Goal: Task Accomplishment & Management: Manage account settings

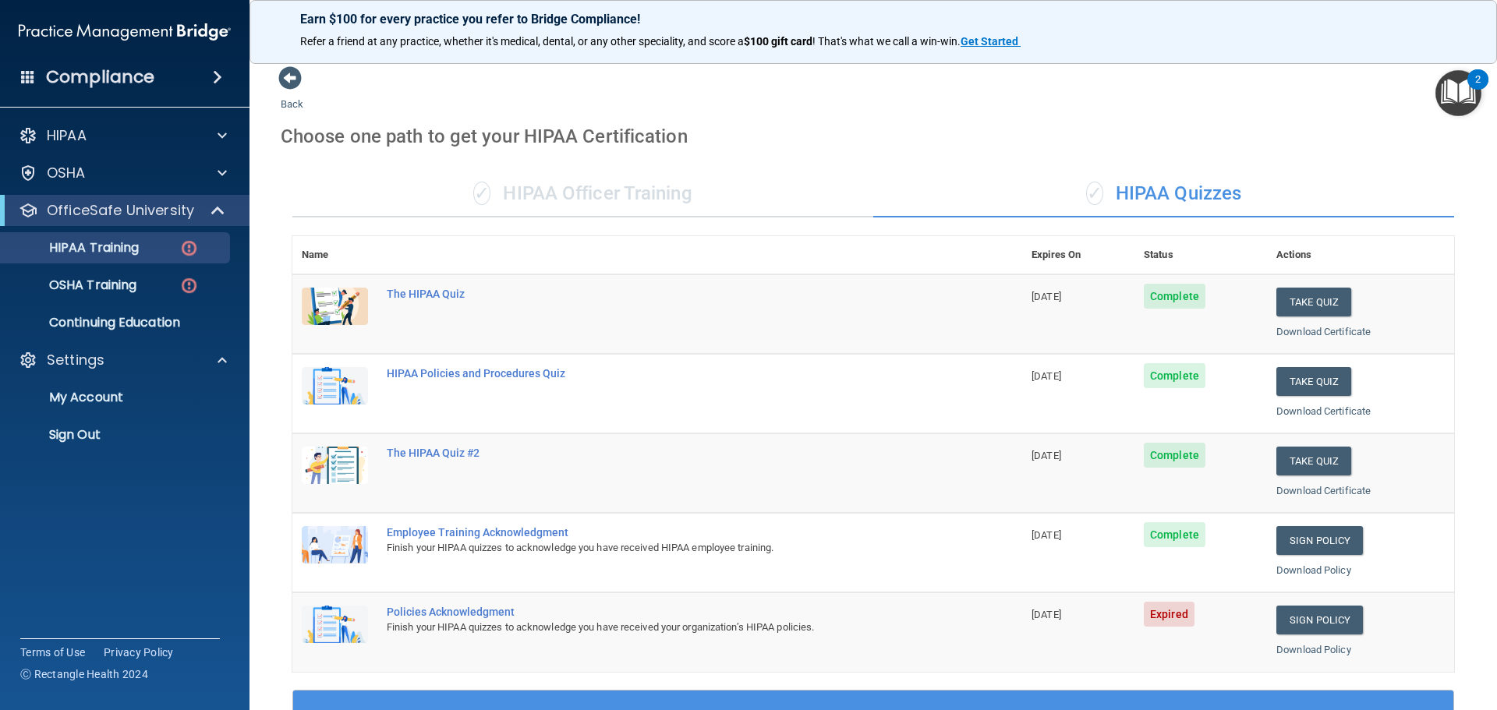
scroll to position [312, 0]
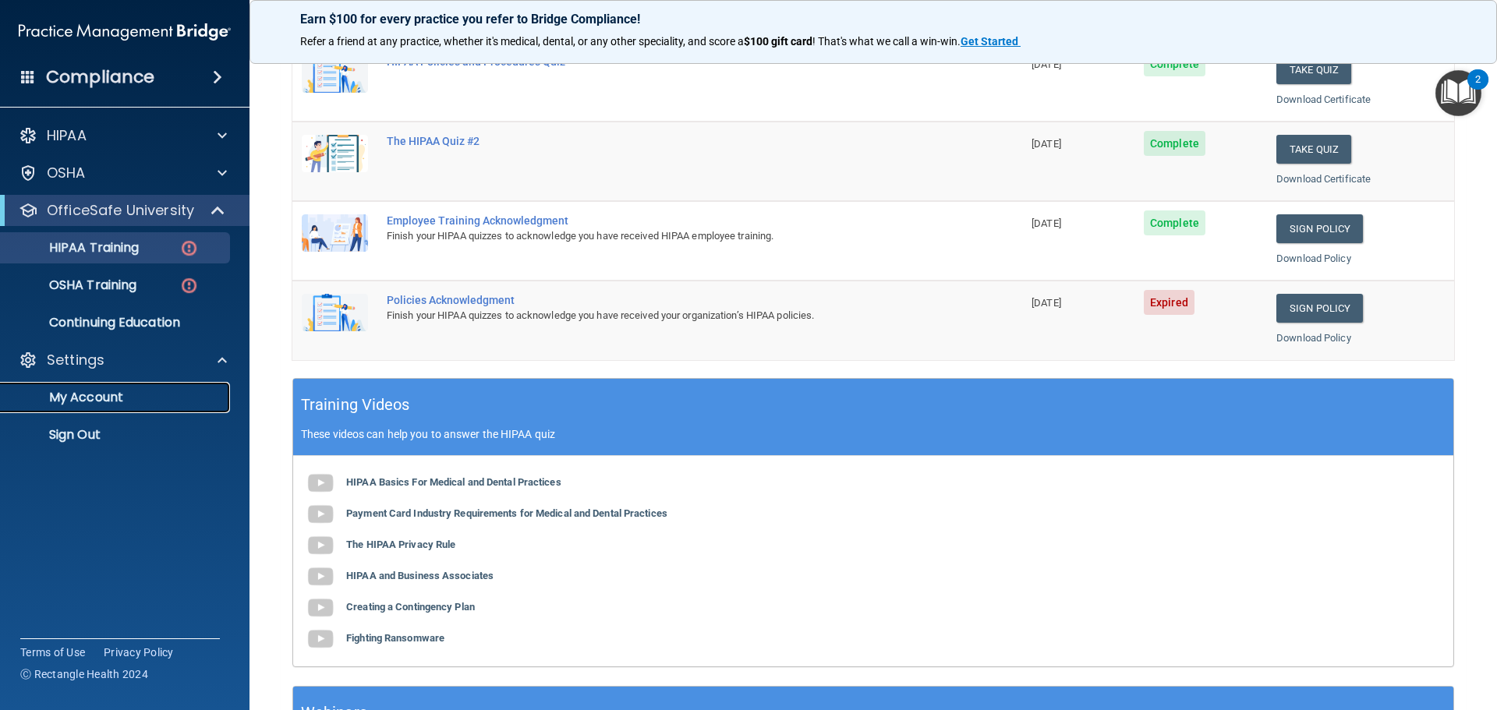
click at [92, 401] on p "My Account" at bounding box center [116, 398] width 213 height 16
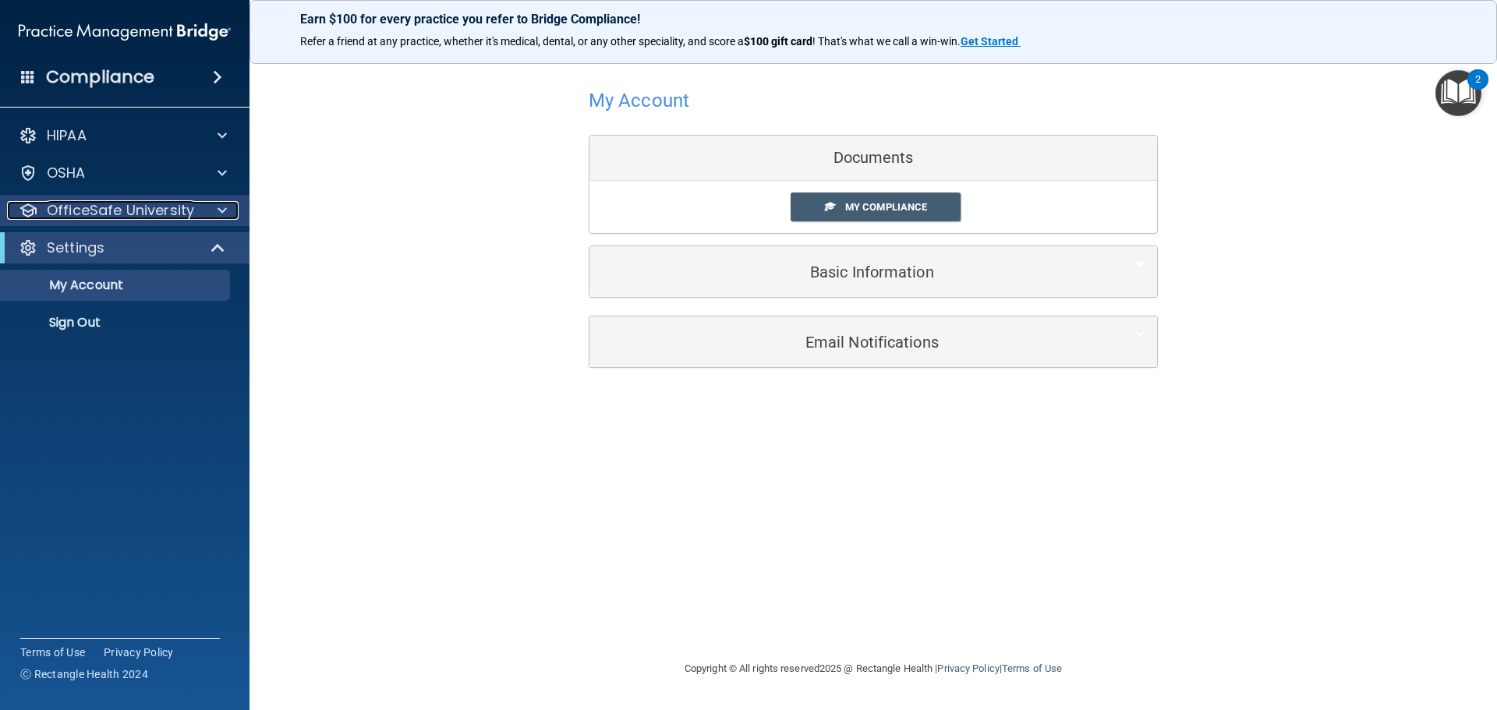
click at [114, 204] on p "OfficeSafe University" at bounding box center [120, 210] width 147 height 19
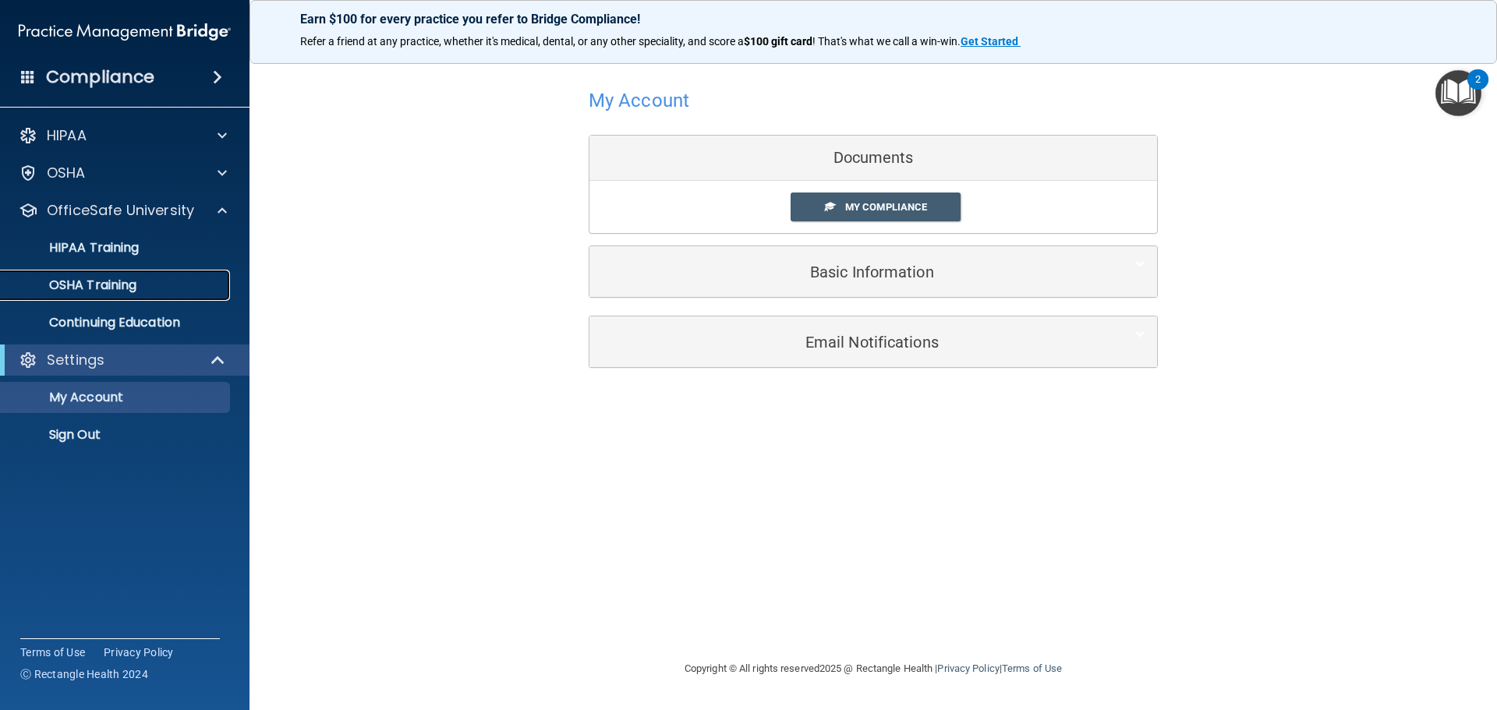
click at [127, 281] on p "OSHA Training" at bounding box center [73, 286] width 126 height 16
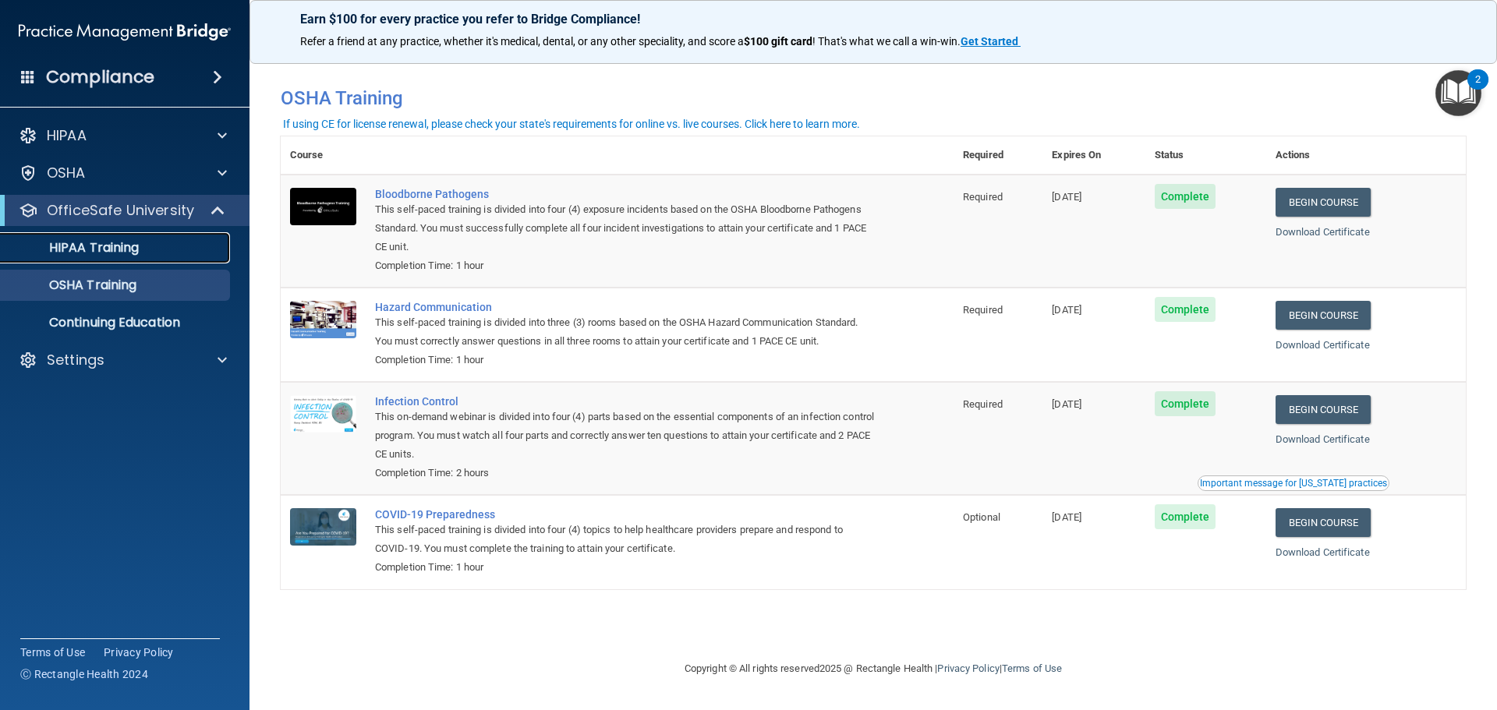
click at [127, 242] on p "HIPAA Training" at bounding box center [74, 248] width 129 height 16
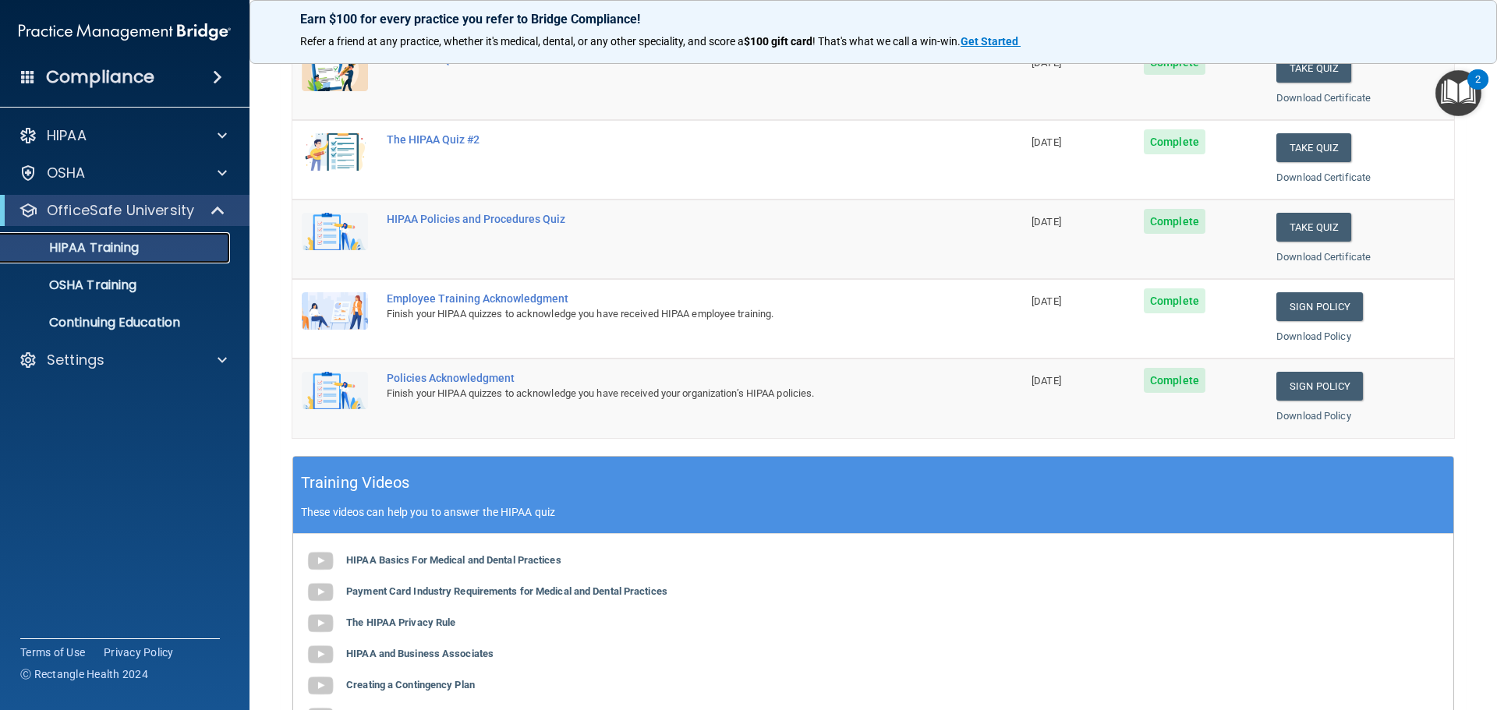
scroll to position [74, 0]
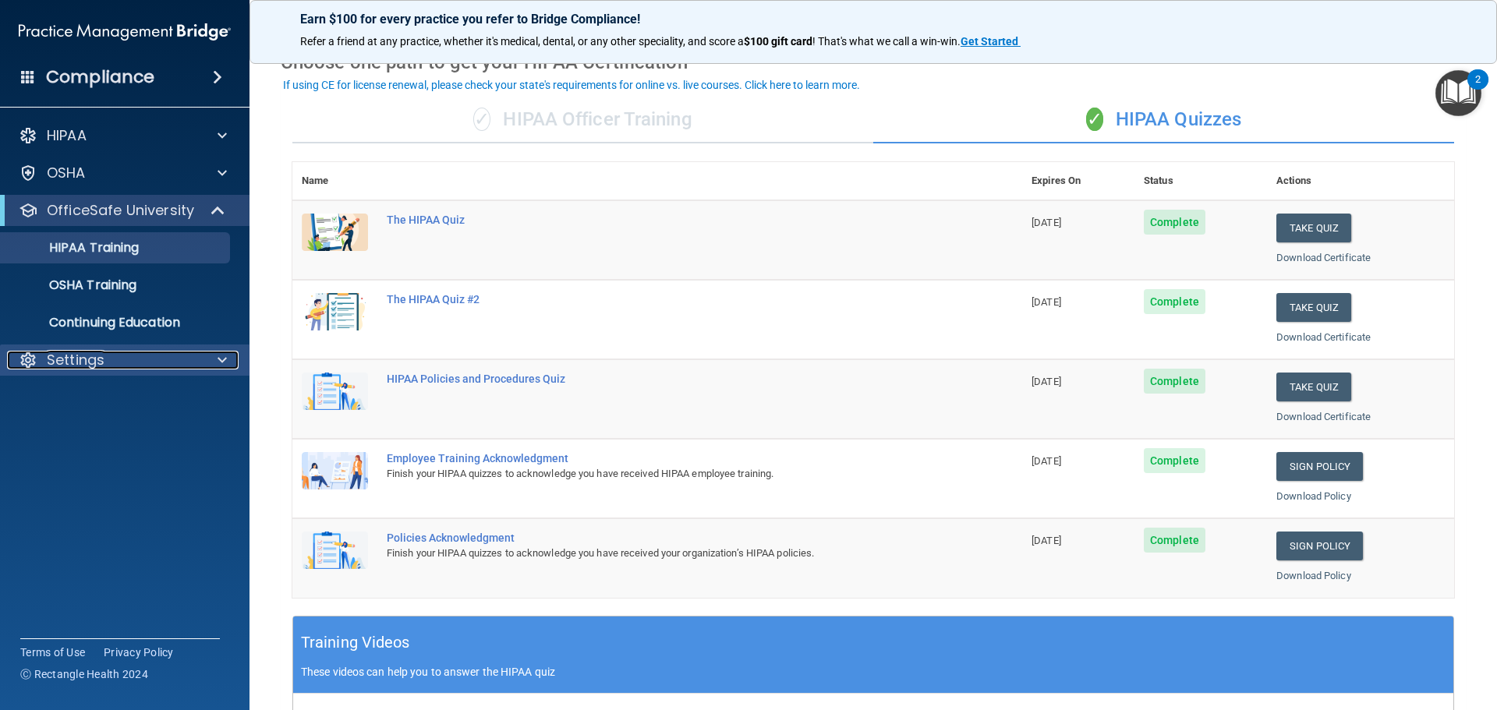
click at [223, 360] on span at bounding box center [221, 360] width 9 height 19
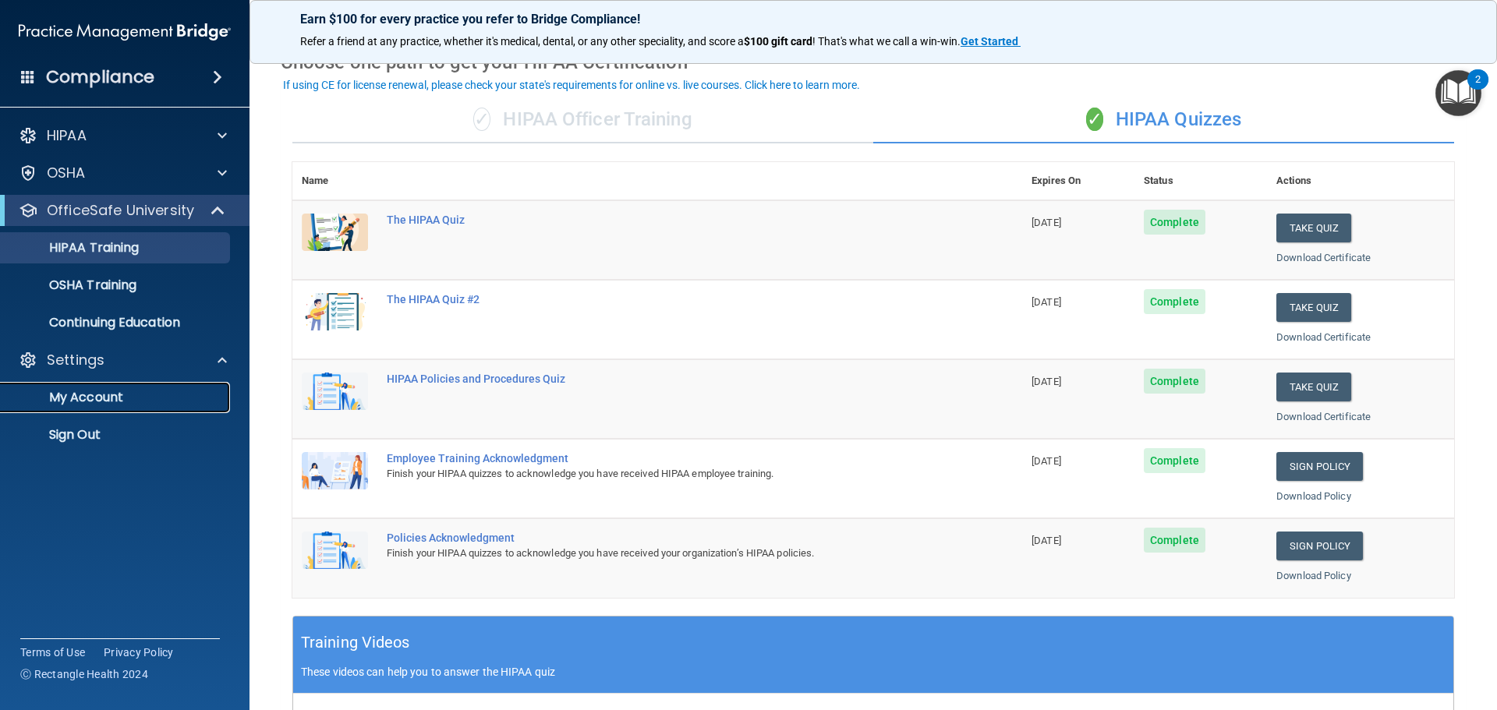
click at [90, 399] on p "My Account" at bounding box center [116, 398] width 213 height 16
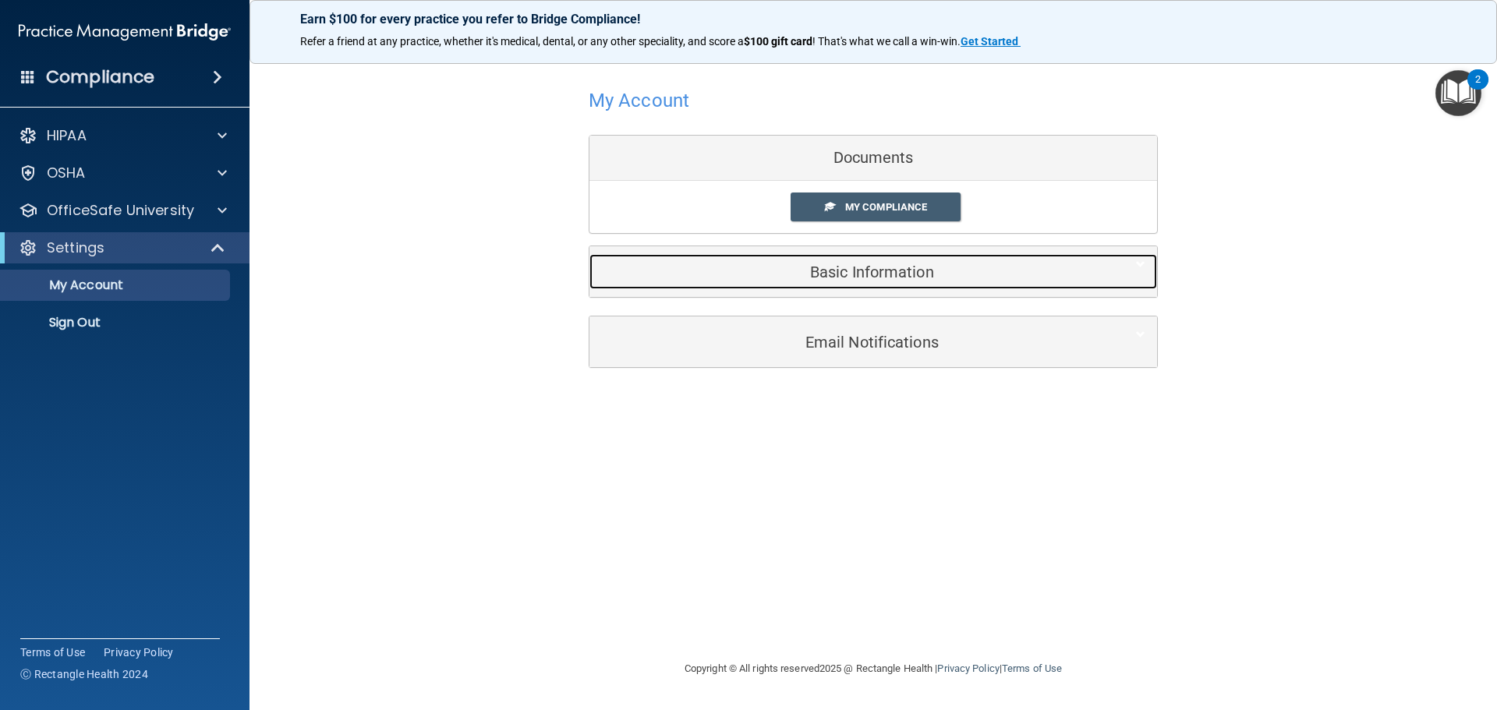
click at [857, 274] on h5 "Basic Information" at bounding box center [849, 271] width 497 height 17
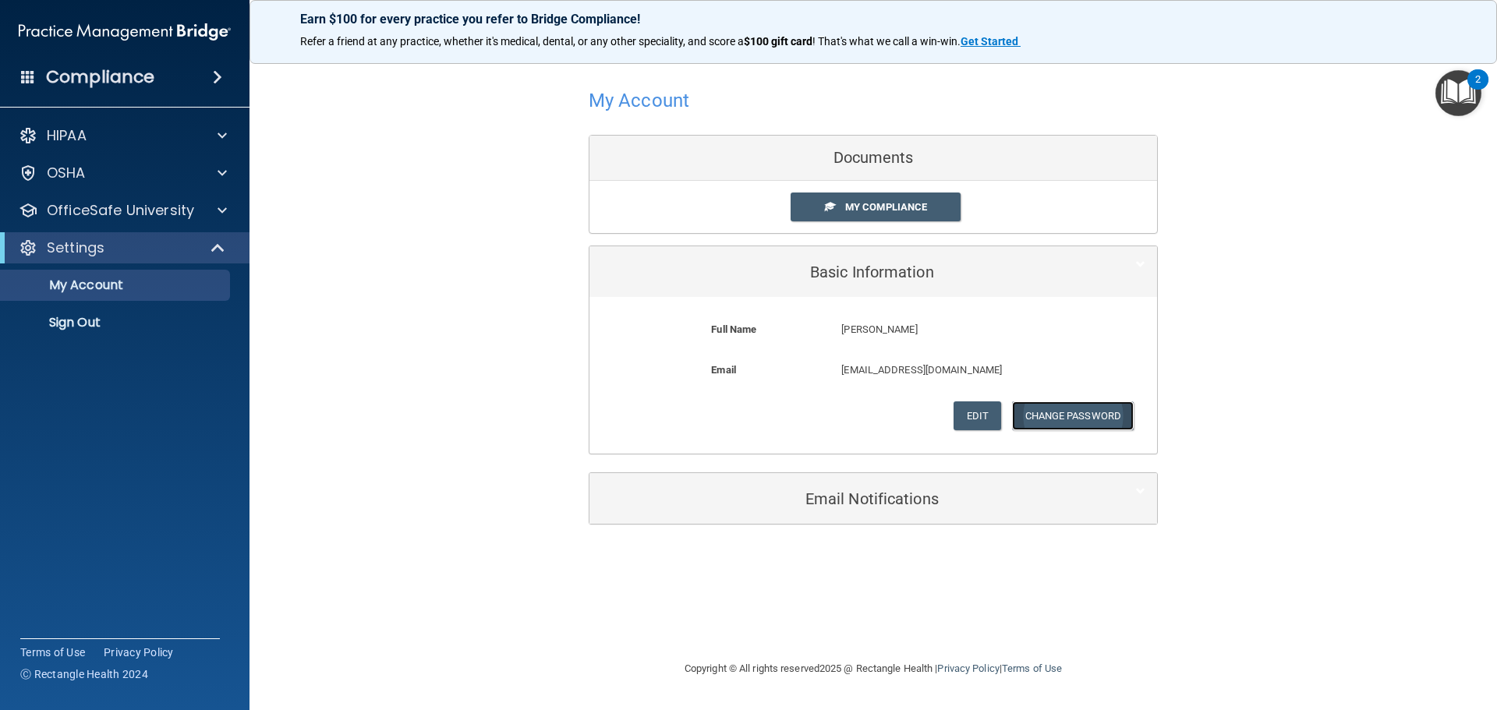
click at [1044, 418] on button "Change Password" at bounding box center [1073, 415] width 122 height 29
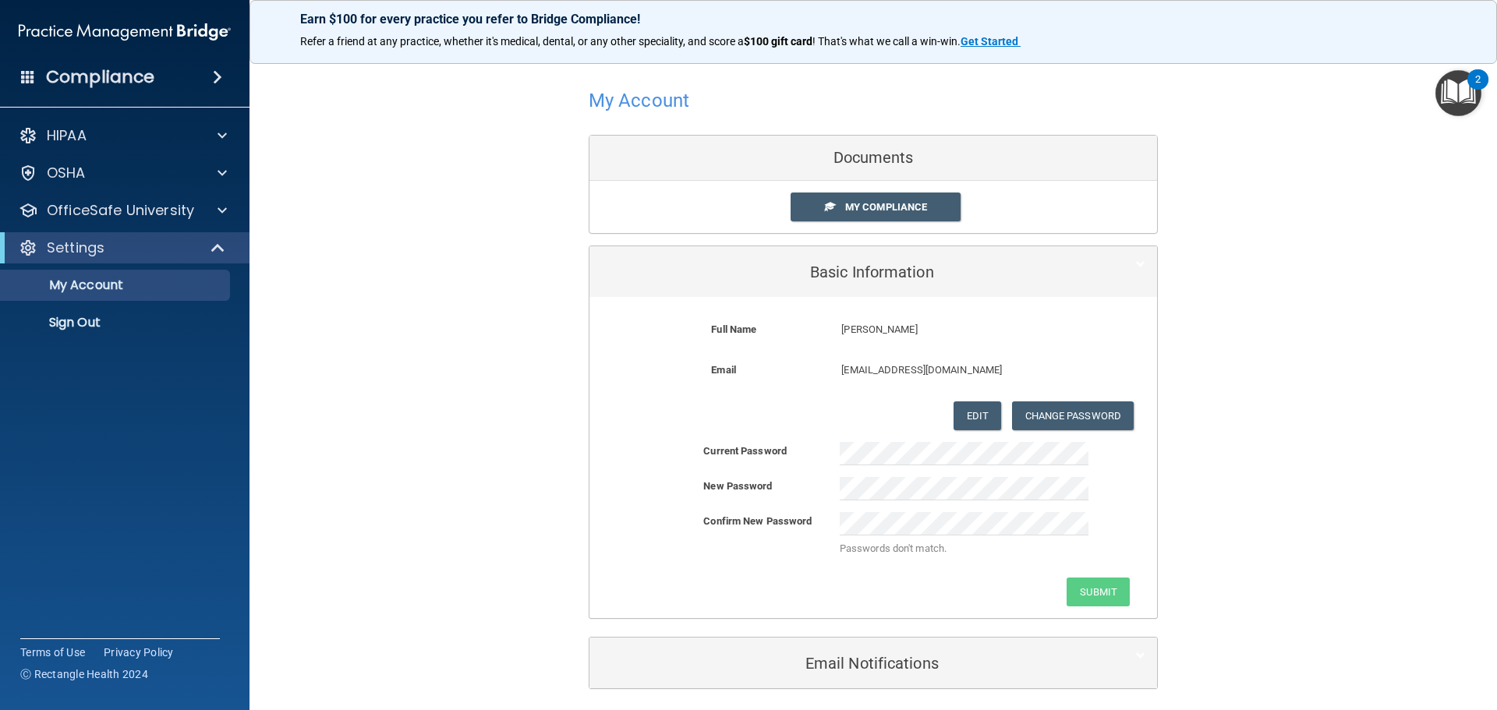
click at [1213, 484] on div "My Account Documents My Compliance My Compliance My BAA Basic Information Full …" at bounding box center [873, 386] width 1185 height 642
click at [386, 455] on div "My Account Documents My Compliance My Compliance My BAA Basic Information Full …" at bounding box center [873, 386] width 1185 height 642
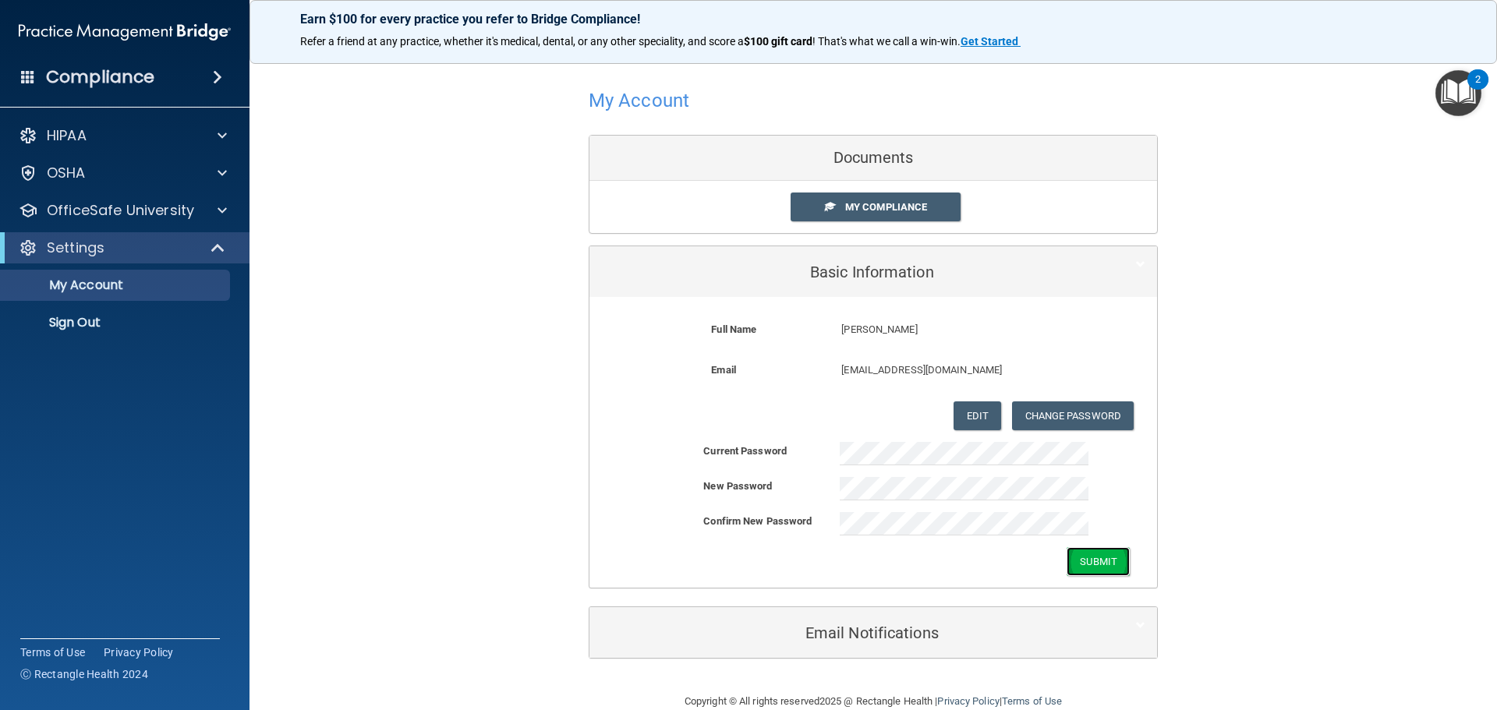
click at [1101, 559] on button "Submit" at bounding box center [1097, 561] width 63 height 29
